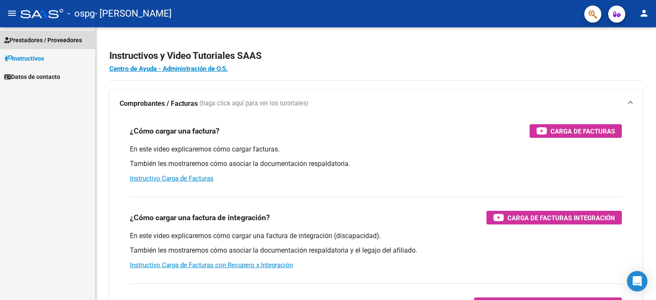
click at [41, 38] on span "Prestadores / Proveedores" at bounding box center [43, 39] width 78 height 9
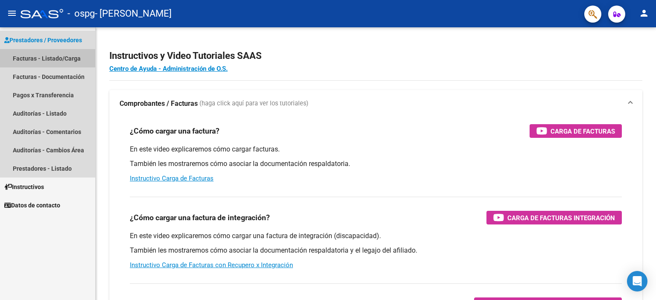
click at [53, 53] on link "Facturas - Listado/Carga" at bounding box center [47, 58] width 95 height 18
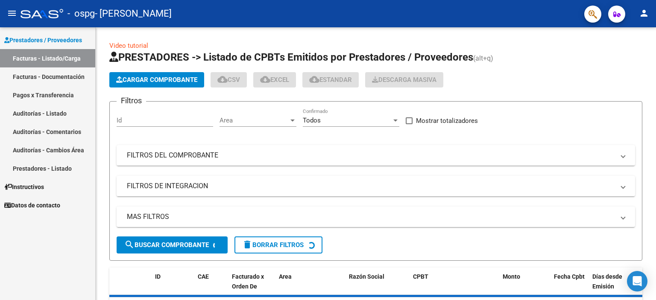
click at [48, 100] on link "Pagos x Transferencia" at bounding box center [47, 95] width 95 height 18
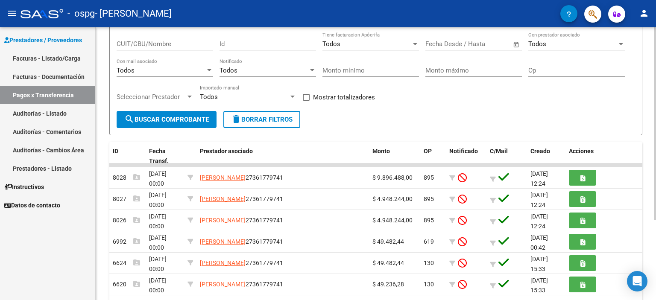
scroll to position [68, 0]
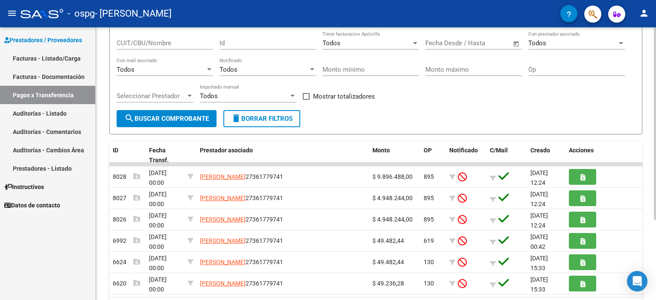
click at [653, 181] on div at bounding box center [654, 171] width 2 height 193
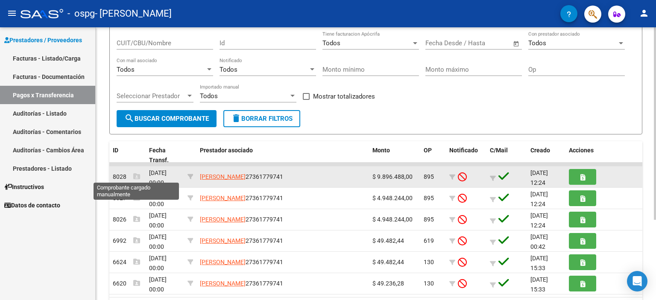
click at [135, 177] on icon at bounding box center [136, 176] width 7 height 7
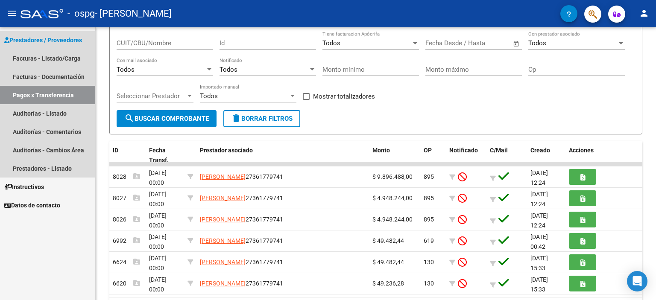
click at [65, 92] on link "Pagos x Transferencia" at bounding box center [47, 95] width 95 height 18
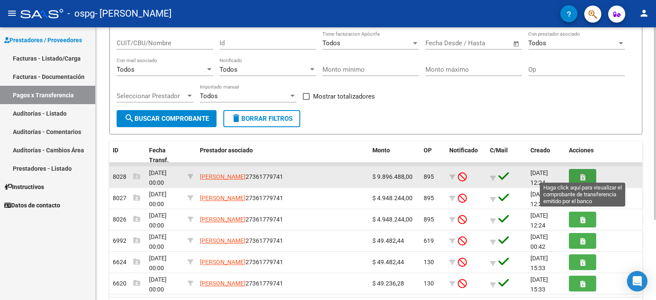
click at [574, 173] on button "button" at bounding box center [582, 177] width 27 height 16
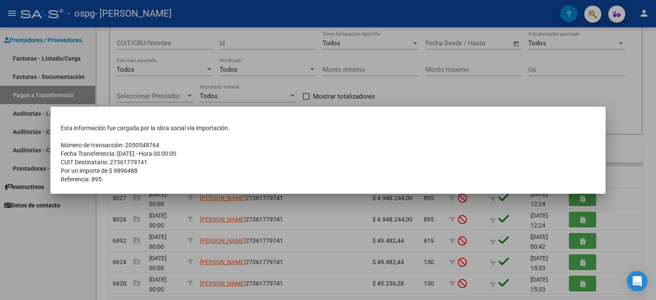
click at [124, 181] on td "Referencia: 895" at bounding box center [328, 179] width 534 height 9
click at [150, 85] on div at bounding box center [328, 150] width 656 height 300
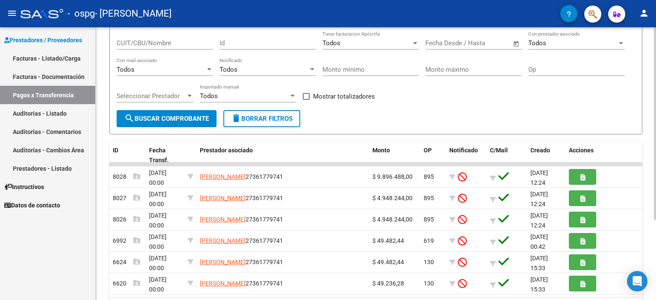
drag, startPoint x: 651, startPoint y: 71, endPoint x: 655, endPoint y: 85, distance: 14.7
click at [655, 85] on div "PRESTADORES -> Pagos por Transferencia (alt+p) cloud_download Exportar CSV Impo…" at bounding box center [377, 152] width 562 height 387
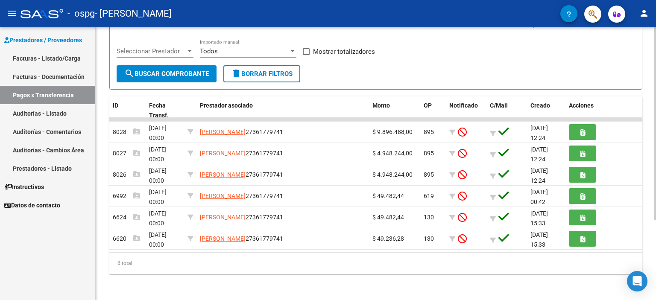
scroll to position [38, 0]
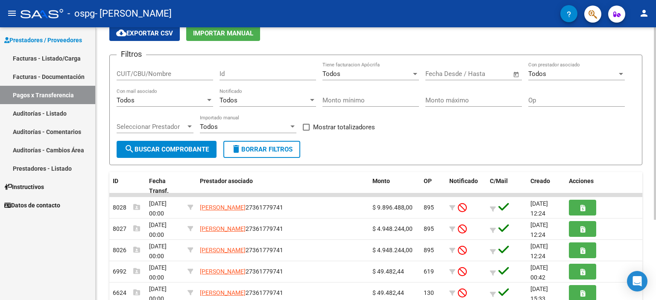
click at [653, 12] on div "menu - ospg - MELIAN JOHANNA ELIZABETH person Prestadores / Proveedores Factura…" at bounding box center [328, 150] width 656 height 300
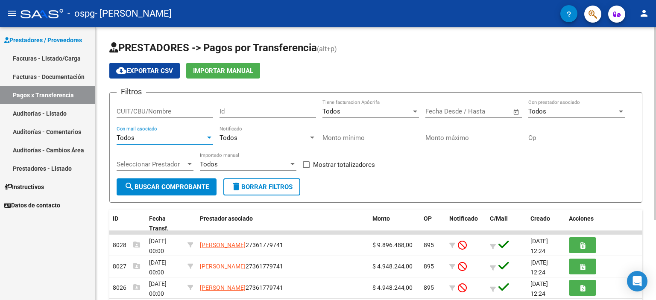
click at [146, 136] on div "Todos" at bounding box center [161, 138] width 89 height 8
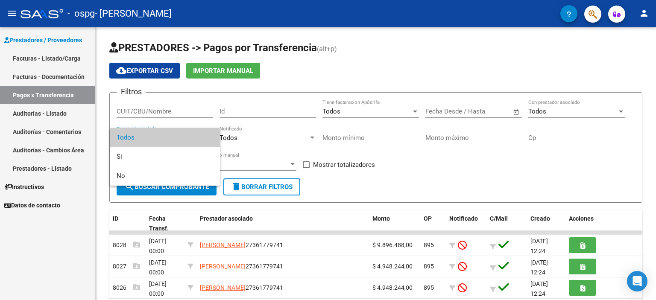
click at [60, 53] on div at bounding box center [328, 150] width 656 height 300
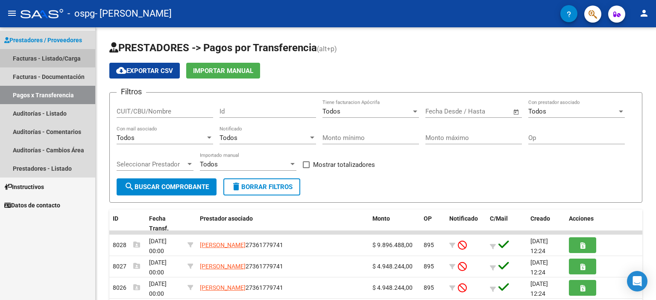
click at [58, 58] on link "Facturas - Listado/Carga" at bounding box center [47, 58] width 95 height 18
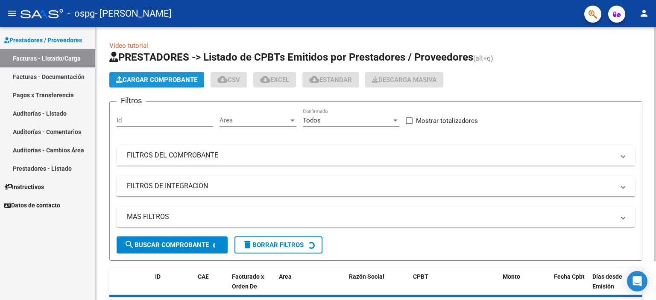
click at [160, 83] on span "Cargar Comprobante" at bounding box center [156, 80] width 81 height 8
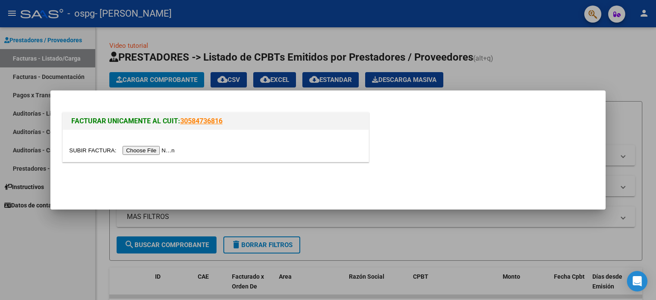
click at [156, 148] on input "file" at bounding box center [123, 150] width 108 height 9
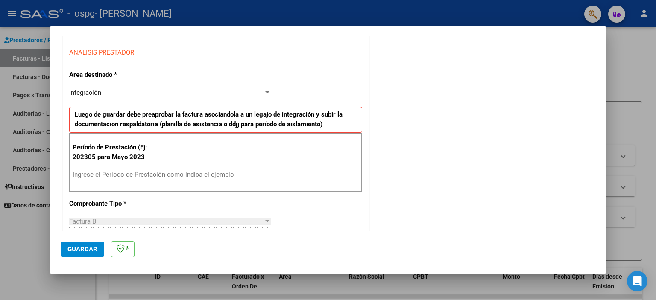
scroll to position [157, 0]
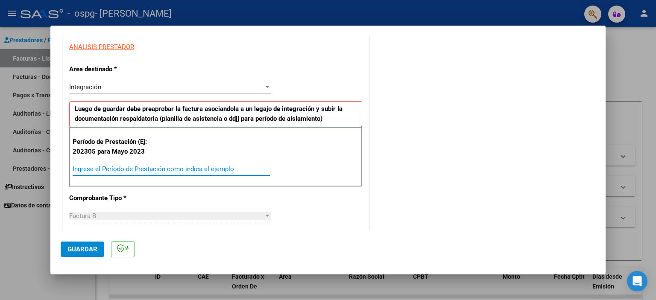
click at [128, 170] on input "Ingrese el Período de Prestación como indica el ejemplo" at bounding box center [171, 169] width 197 height 8
type input "202507"
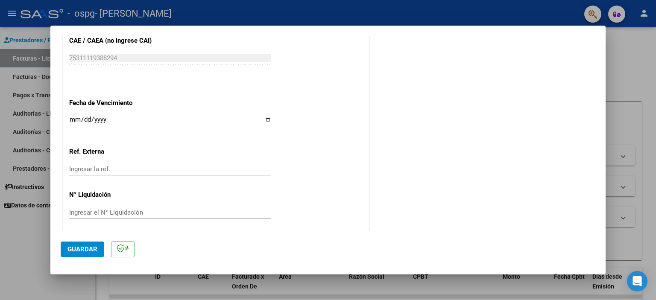
scroll to position [539, 0]
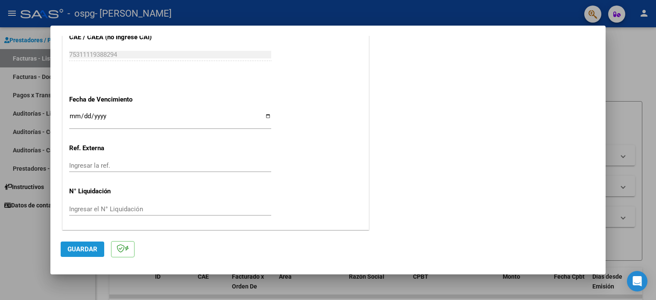
click at [89, 249] on span "Guardar" at bounding box center [82, 249] width 30 height 8
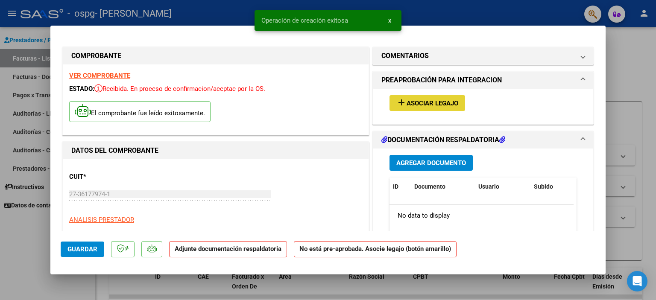
click at [414, 103] on span "Asociar Legajo" at bounding box center [432, 103] width 52 height 8
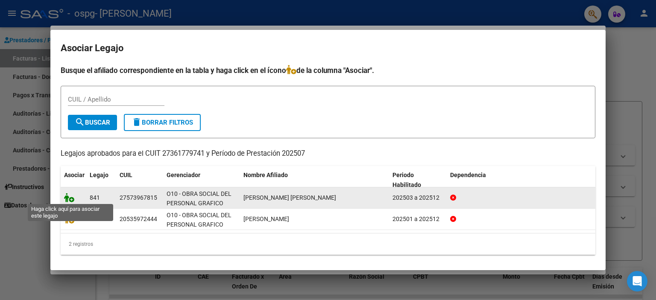
click at [67, 198] on icon at bounding box center [69, 197] width 10 height 9
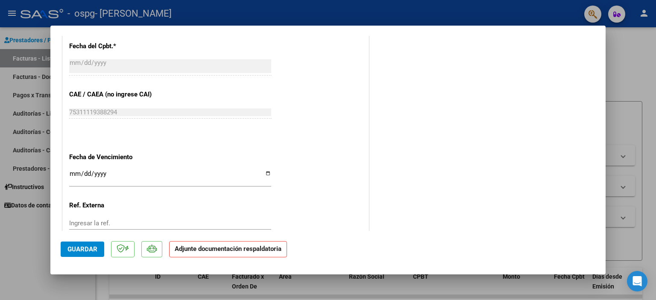
scroll to position [568, 0]
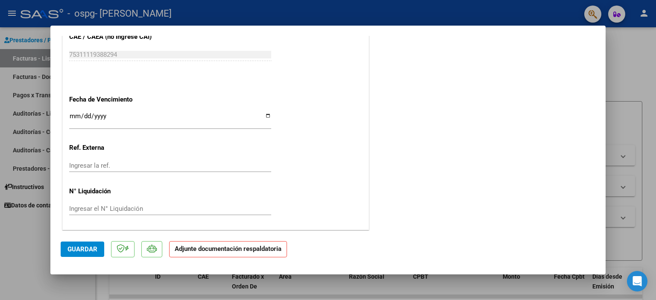
click at [219, 251] on strong "Adjunte documentación respaldatoria" at bounding box center [228, 249] width 107 height 8
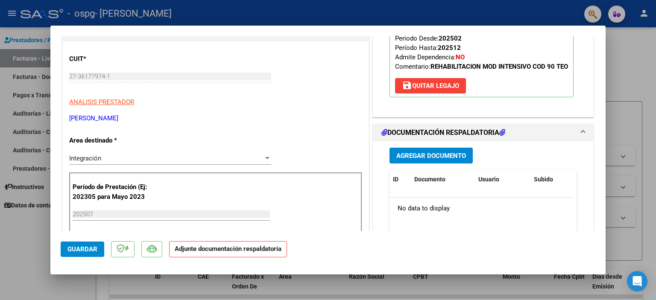
scroll to position [141, 0]
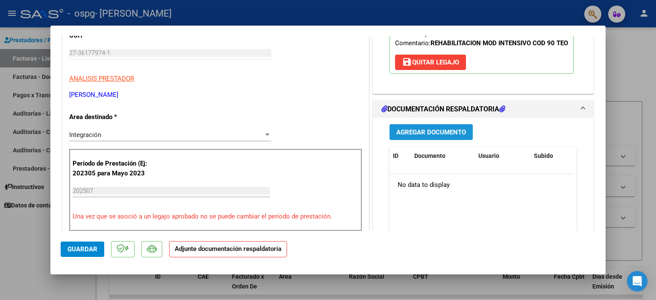
click at [433, 136] on span "Agregar Documento" at bounding box center [431, 132] width 70 height 8
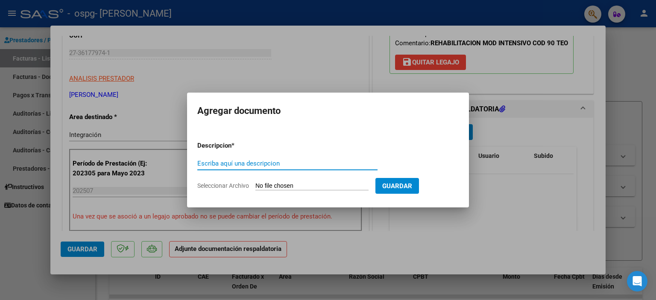
click at [254, 163] on input "Escriba aquí una descripcion" at bounding box center [287, 164] width 180 height 8
type input "Planilla de asistencia"
click at [404, 184] on span "Guardar" at bounding box center [397, 186] width 30 height 8
click at [319, 185] on input "Seleccionar Archivo" at bounding box center [311, 186] width 113 height 8
type input "C:\fakepath\Planilla de asistencia.pdf"
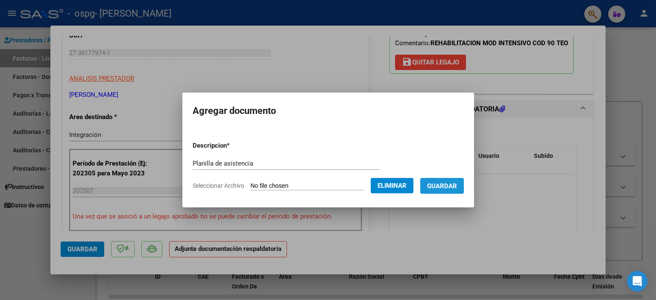
click at [457, 190] on span "Guardar" at bounding box center [442, 186] width 30 height 8
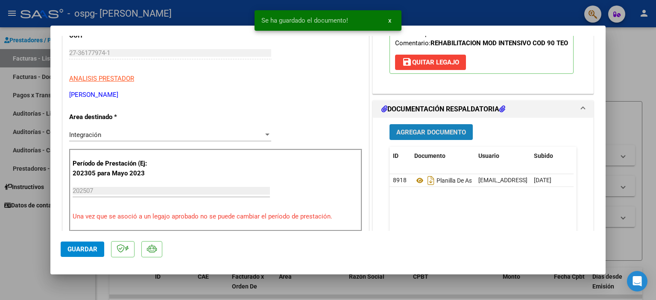
click at [436, 136] on span "Agregar Documento" at bounding box center [431, 132] width 70 height 8
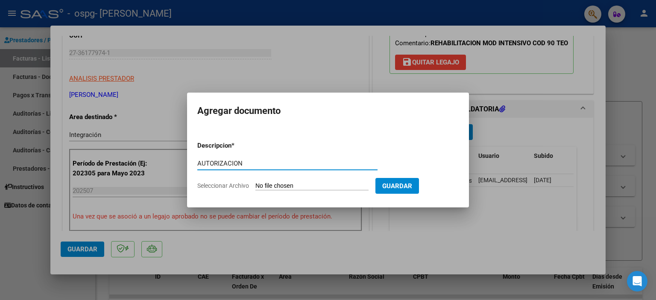
type input "AUTORIZACION"
click at [356, 184] on input "Seleccionar Archivo" at bounding box center [311, 186] width 113 height 8
type input "C:\fakepath\AUTORIZACIONE 2025.doc1.doc1.doc2 (2).doc"
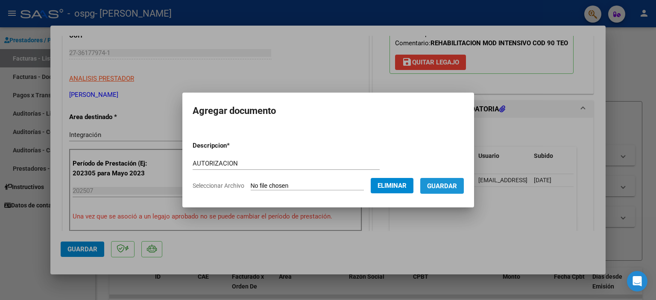
click at [450, 186] on span "Guardar" at bounding box center [442, 186] width 30 height 8
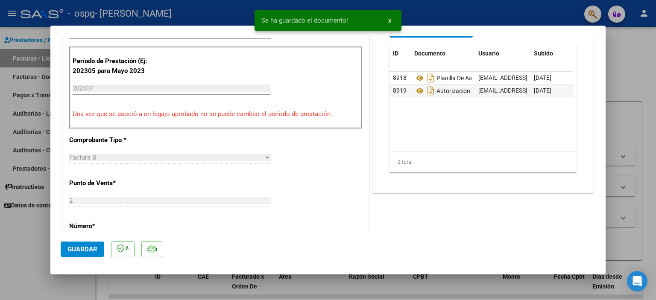
scroll to position [257, 0]
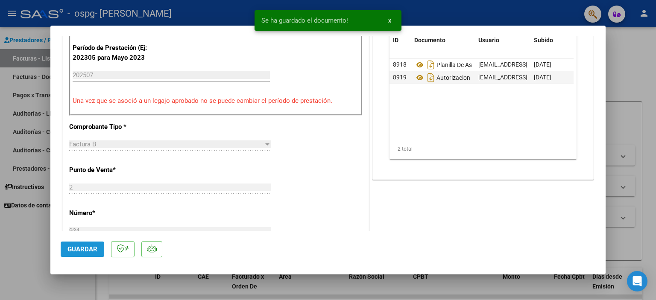
click at [73, 253] on span "Guardar" at bounding box center [82, 249] width 30 height 8
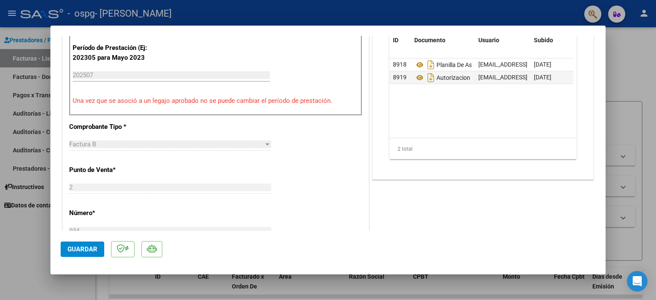
click at [362, 234] on mat-dialog-actions "Guardar" at bounding box center [328, 248] width 534 height 34
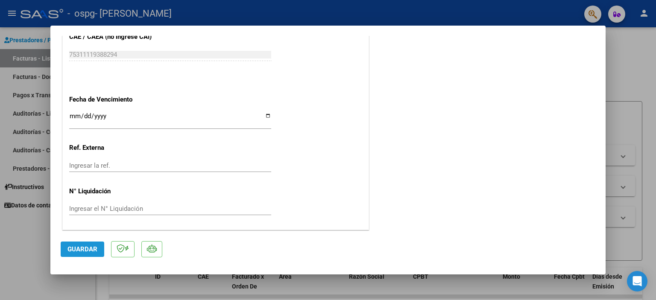
click at [84, 251] on span "Guardar" at bounding box center [82, 249] width 30 height 8
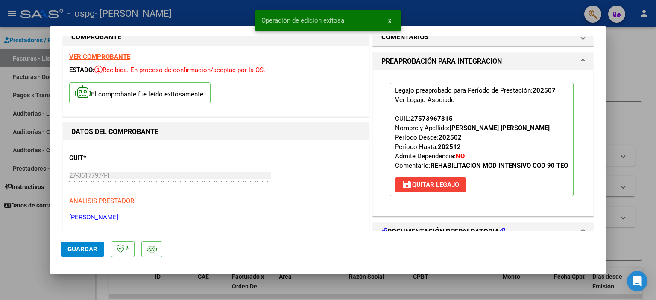
scroll to position [0, 0]
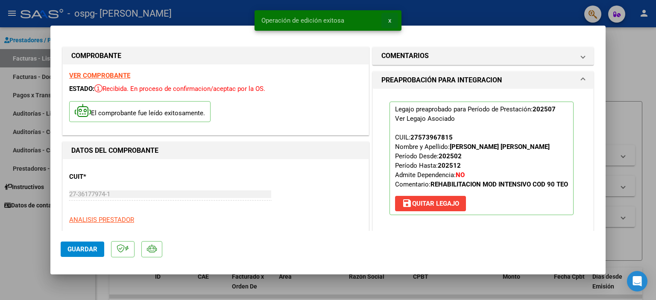
click at [389, 18] on span "x" at bounding box center [389, 21] width 3 height 8
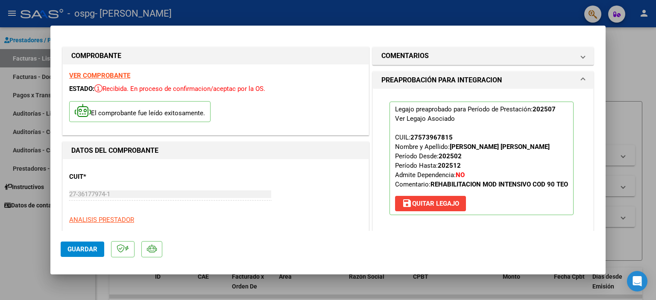
click at [22, 53] on div at bounding box center [328, 150] width 656 height 300
type input "$ 0,00"
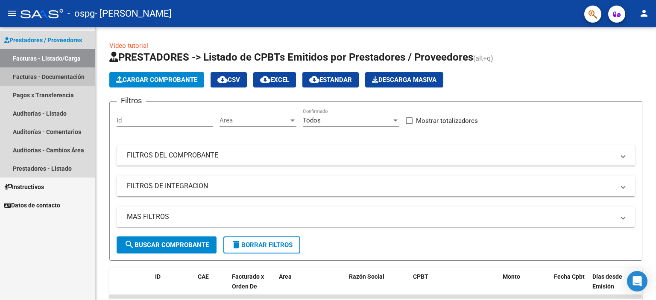
click at [58, 77] on link "Facturas - Documentación" at bounding box center [47, 76] width 95 height 18
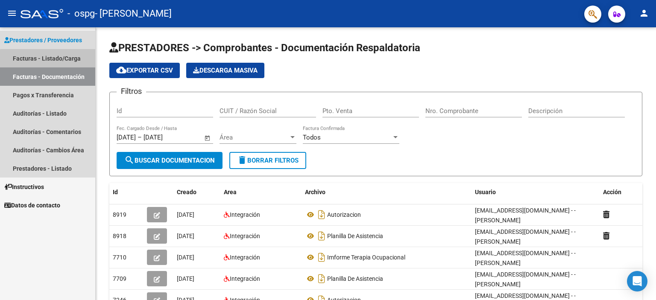
click at [60, 62] on link "Facturas - Listado/Carga" at bounding box center [47, 58] width 95 height 18
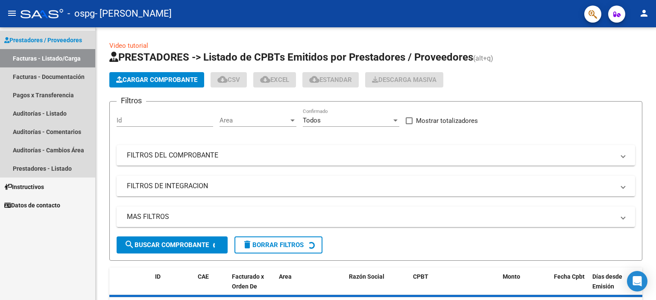
click at [60, 62] on link "Facturas - Listado/Carga" at bounding box center [47, 58] width 95 height 18
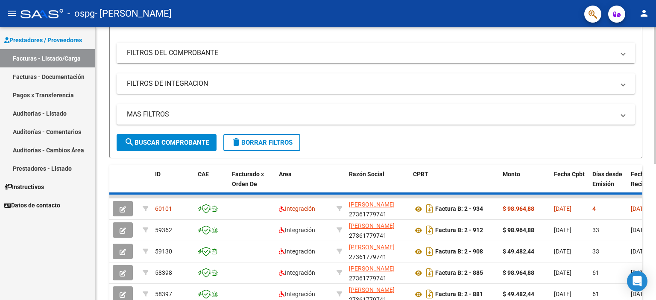
click at [655, 162] on div at bounding box center [654, 148] width 2 height 137
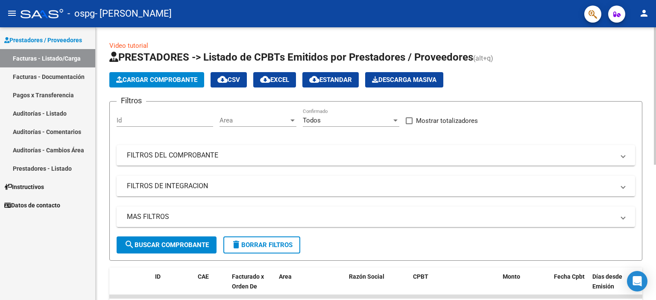
click at [653, 101] on div at bounding box center [654, 95] width 2 height 137
click at [171, 77] on span "Cargar Comprobante" at bounding box center [156, 80] width 81 height 8
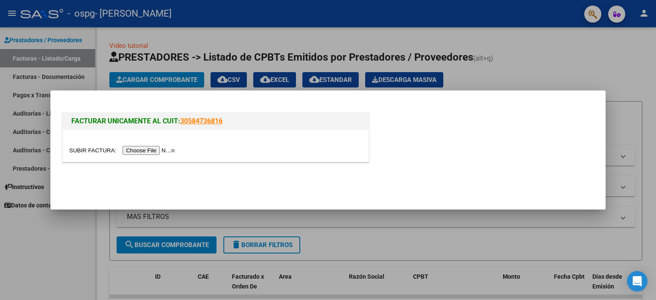
click at [140, 149] on input "file" at bounding box center [123, 150] width 108 height 9
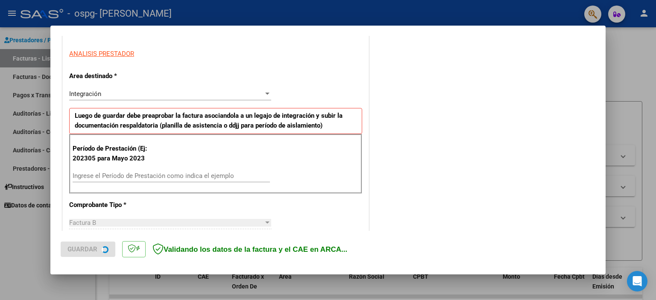
scroll to position [181, 0]
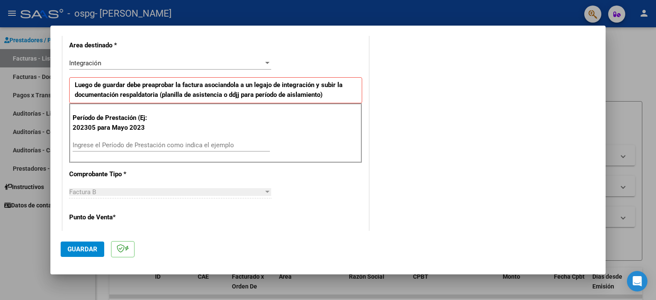
click at [161, 139] on div "Ingrese el Período de Prestación como indica el ejemplo" at bounding box center [171, 145] width 197 height 13
type input "202507"
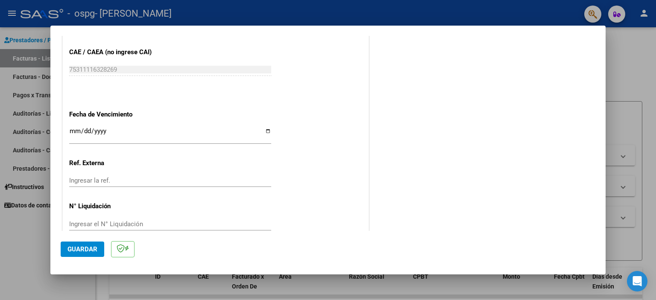
scroll to position [539, 0]
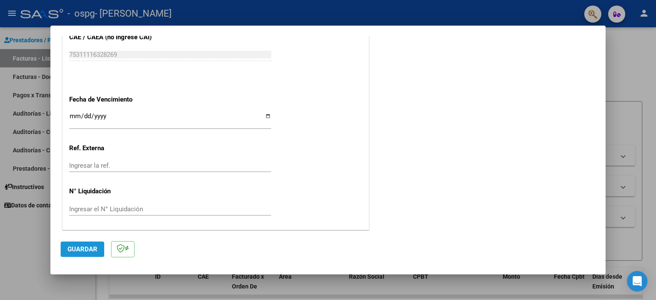
click at [73, 247] on span "Guardar" at bounding box center [82, 249] width 30 height 8
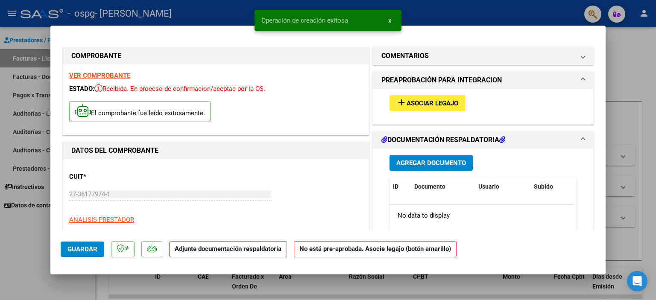
click at [430, 103] on span "Asociar Legajo" at bounding box center [432, 103] width 52 height 8
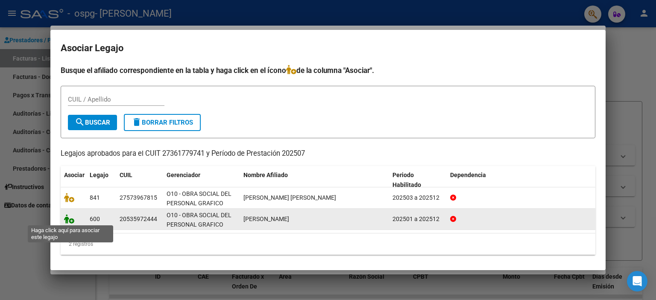
click at [69, 218] on icon at bounding box center [69, 218] width 10 height 9
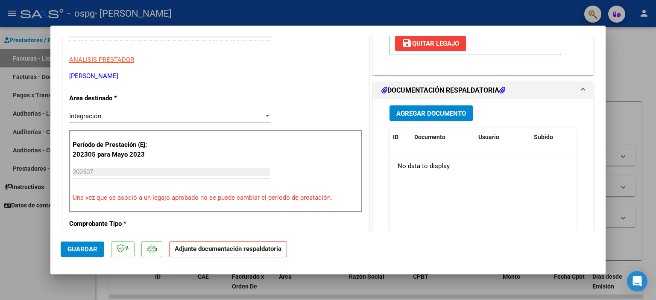
scroll to position [192, 0]
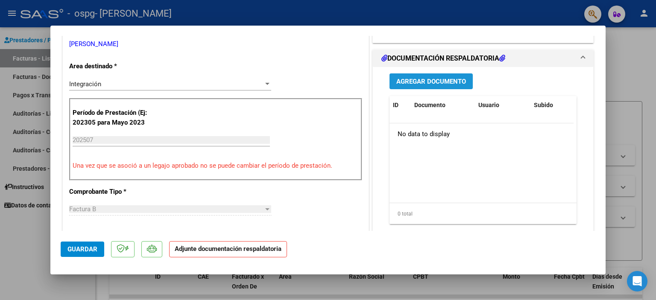
click at [418, 79] on span "Agregar Documento" at bounding box center [431, 82] width 70 height 8
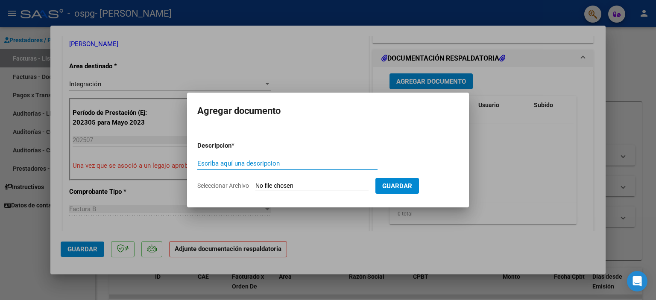
click at [296, 161] on input "Escriba aquí una descripcion" at bounding box center [287, 164] width 180 height 8
type input "PLANILLA DE ASISTENCIA"
click at [399, 181] on button "Guardar" at bounding box center [397, 186] width 44 height 16
click at [285, 184] on input "Seleccionar Archivo" at bounding box center [311, 186] width 113 height 8
type input "C:\fakepath\Planilla de asistencia Diaz Luciano JULIO.pdf"
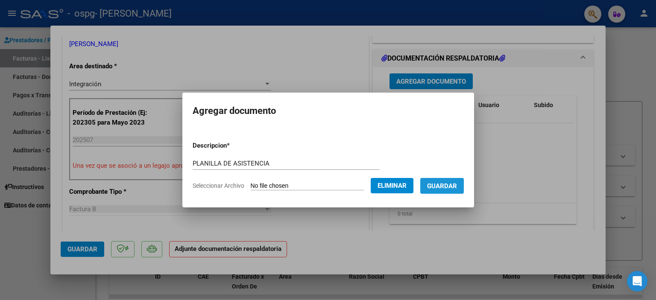
click at [454, 186] on span "Guardar" at bounding box center [442, 186] width 30 height 8
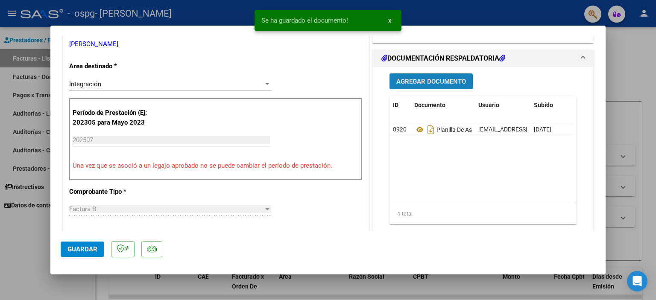
click at [431, 87] on button "Agregar Documento" at bounding box center [430, 81] width 83 height 16
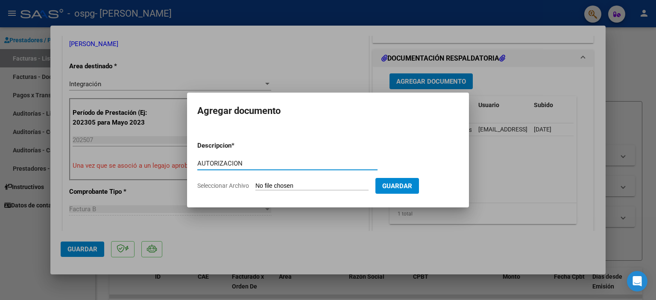
type input "AUTORIZACION"
click at [293, 181] on form "Descripcion * AUTORIZACION Escriba aquí una descripcion Seleccionar Archivo Gua…" at bounding box center [327, 165] width 261 height 62
click at [303, 185] on input "Seleccionar Archivo" at bounding box center [311, 186] width 113 height 8
type input "C:\fakepath\AUTORIZACIONES 2025 (2).odt"
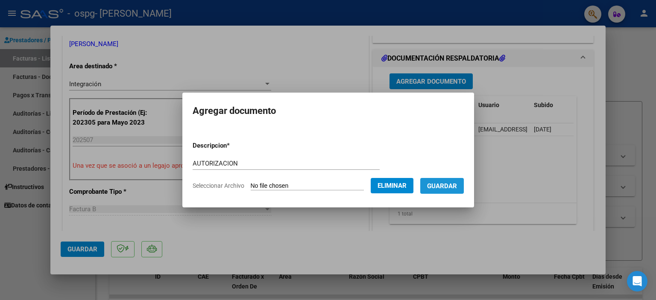
click at [451, 189] on span "Guardar" at bounding box center [442, 186] width 30 height 8
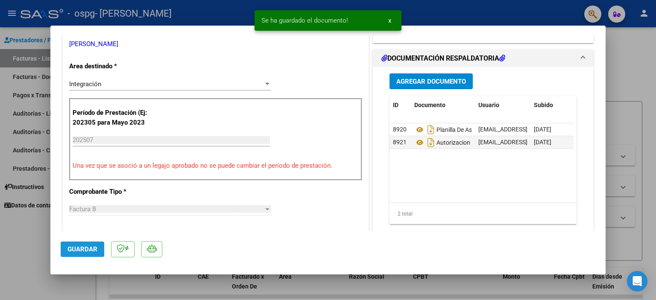
click at [85, 246] on span "Guardar" at bounding box center [82, 249] width 30 height 8
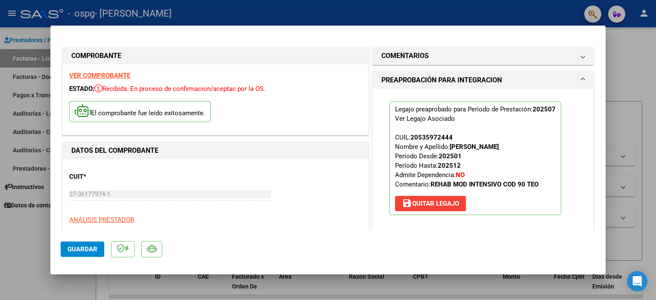
click at [292, 22] on div at bounding box center [328, 150] width 656 height 300
type input "$ 0,00"
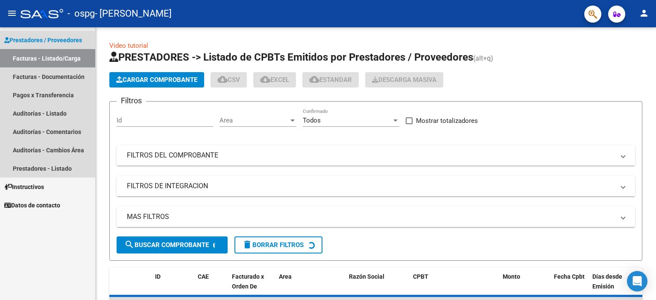
click at [53, 56] on link "Facturas - Listado/Carga" at bounding box center [47, 58] width 95 height 18
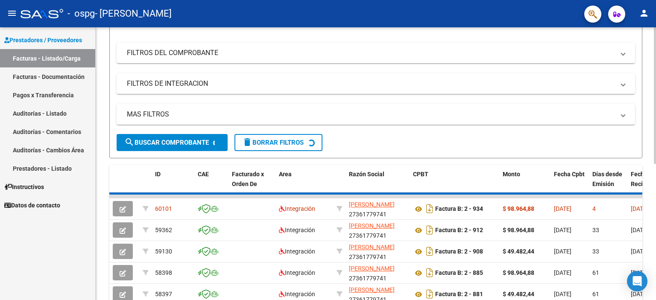
click at [655, 142] on div at bounding box center [654, 148] width 2 height 137
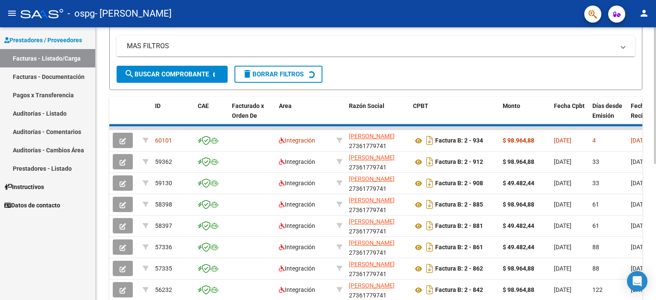
scroll to position [172, 0]
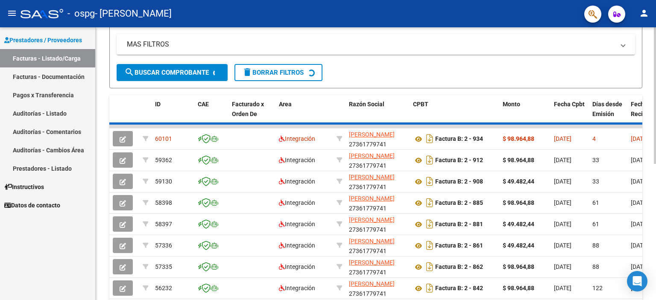
click at [655, 177] on div at bounding box center [654, 184] width 2 height 137
drag, startPoint x: 185, startPoint y: 117, endPoint x: 136, endPoint y: 117, distance: 49.1
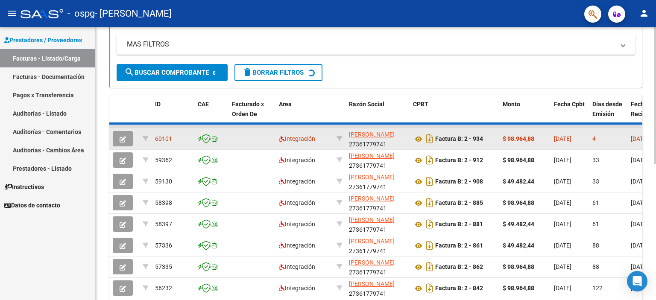
drag, startPoint x: 157, startPoint y: 123, endPoint x: 113, endPoint y: 127, distance: 44.1
click at [113, 127] on datatable-scroller "60101 Integración MELIAN JOHANNA ELIZABETH 27361779741 Factura B: 2 - 934 $ 98.…" at bounding box center [375, 233] width 533 height 217
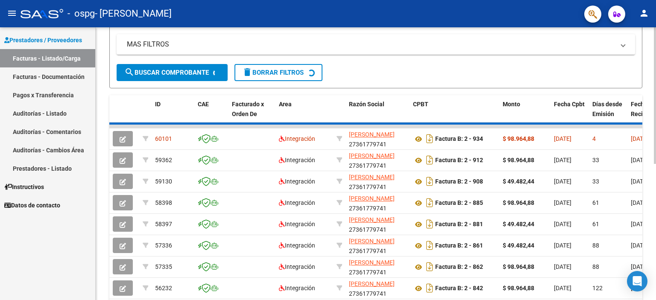
scroll to position [271, 0]
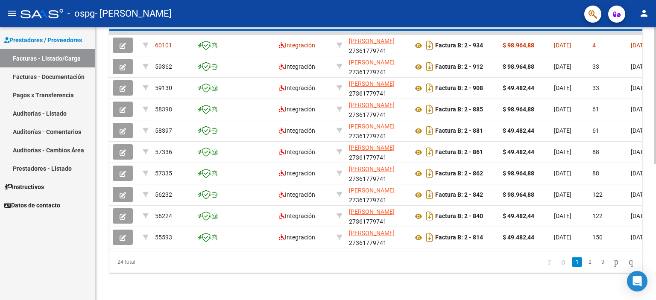
click at [655, 221] on div at bounding box center [654, 231] width 2 height 137
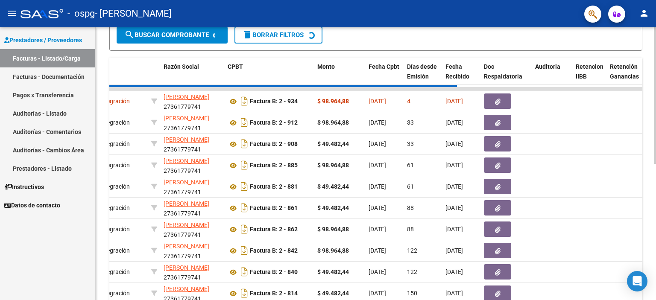
scroll to position [209, 0]
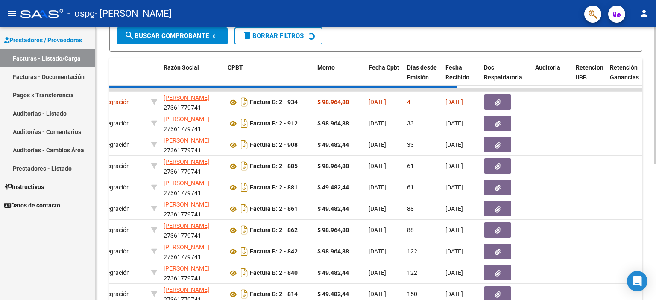
click at [653, 199] on div at bounding box center [654, 202] width 2 height 137
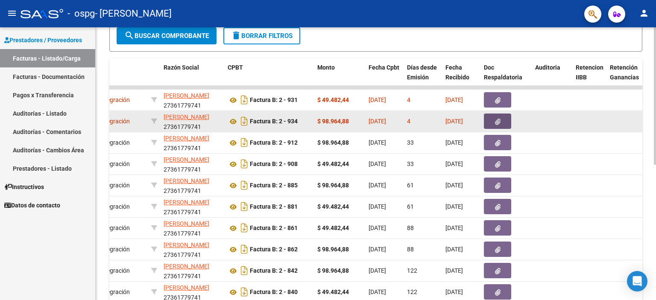
click at [491, 120] on button "button" at bounding box center [497, 121] width 27 height 15
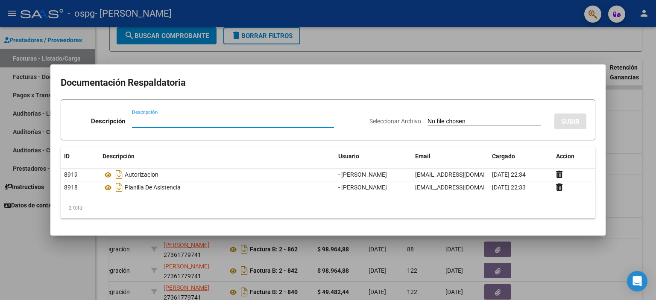
click at [487, 75] on h2 "Documentación Respaldatoria" at bounding box center [328, 83] width 534 height 16
click at [69, 245] on div at bounding box center [328, 150] width 656 height 300
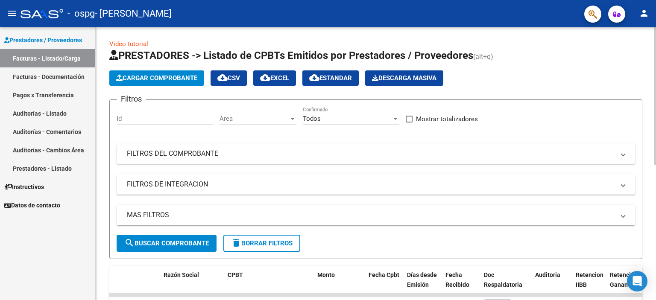
scroll to position [0, 0]
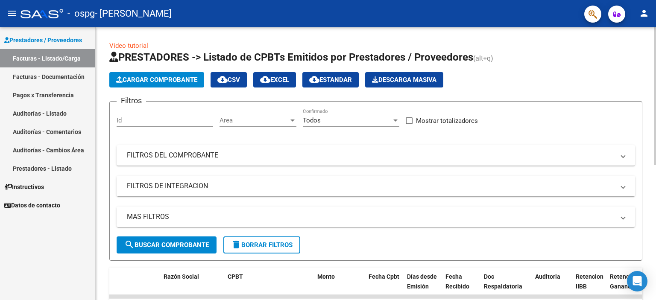
click at [649, 45] on div "Video tutorial PRESTADORES -> Listado de CPBTs Emitidos por Prestadores / Prove…" at bounding box center [377, 295] width 562 height 537
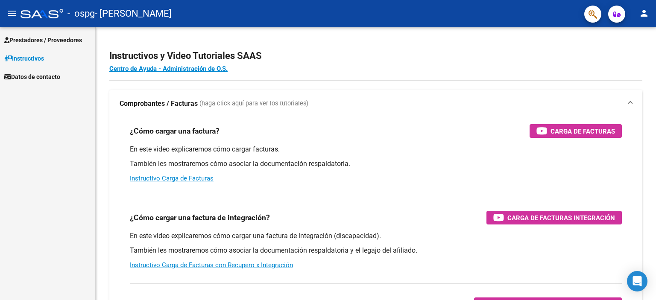
click at [56, 39] on span "Prestadores / Proveedores" at bounding box center [43, 39] width 78 height 9
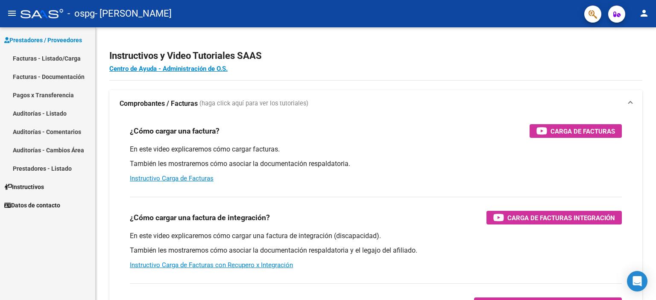
click at [63, 61] on link "Facturas - Listado/Carga" at bounding box center [47, 58] width 95 height 18
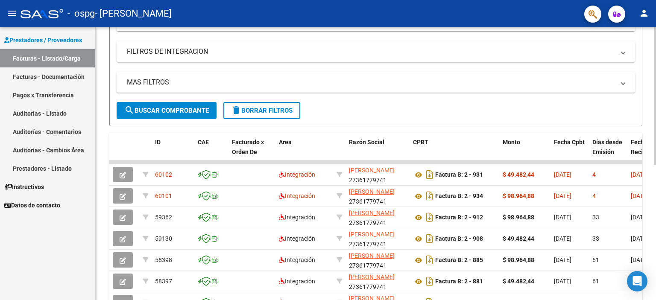
scroll to position [134, 0]
click at [655, 174] on div at bounding box center [654, 164] width 2 height 137
